Goal: Navigation & Orientation: Find specific page/section

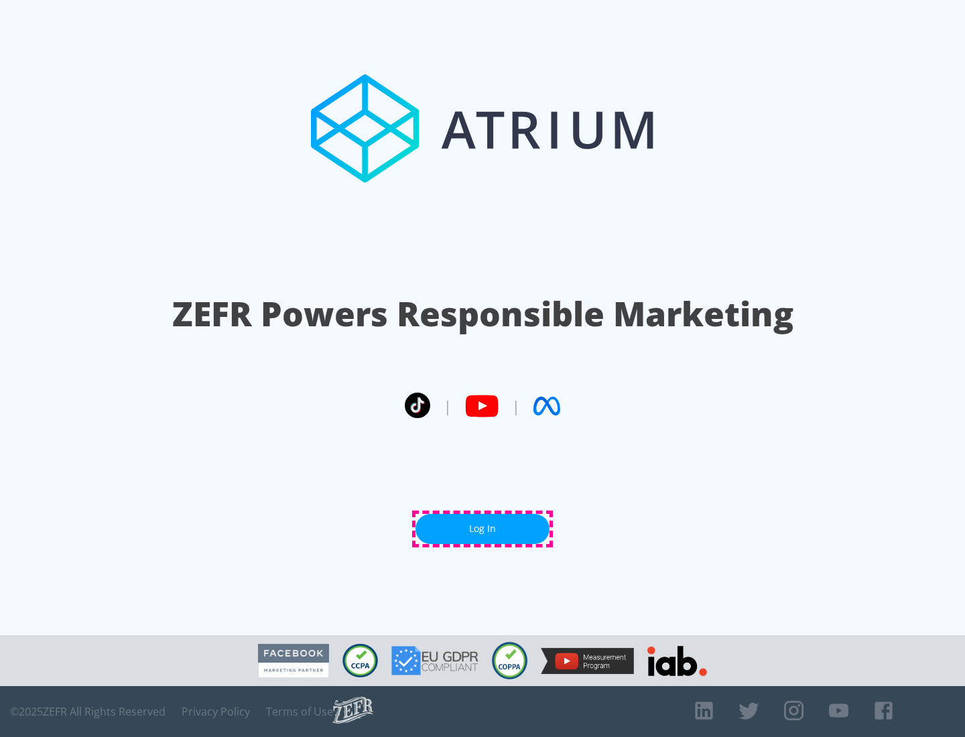
click at [482, 529] on link "Log In" at bounding box center [482, 529] width 134 height 30
